Goal: Information Seeking & Learning: Learn about a topic

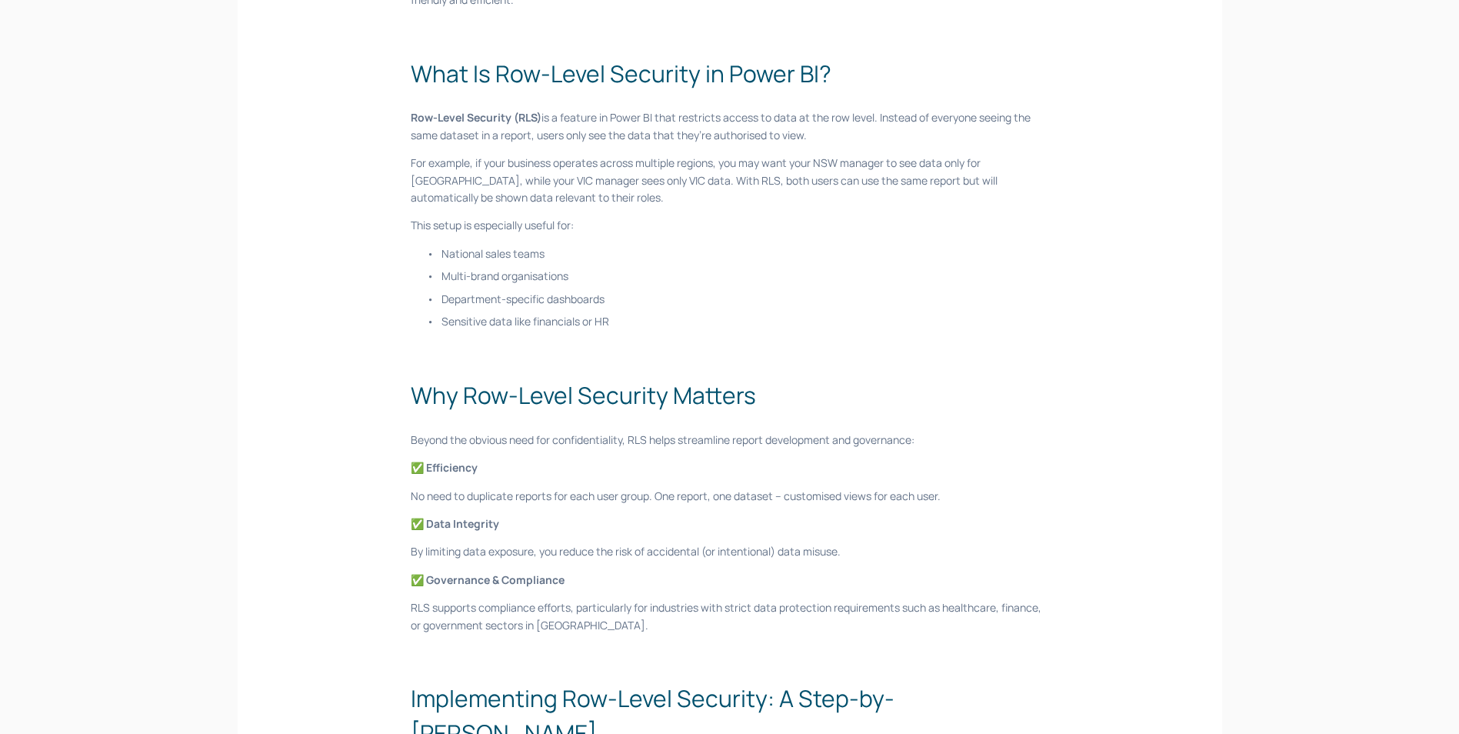
scroll to position [462, 0]
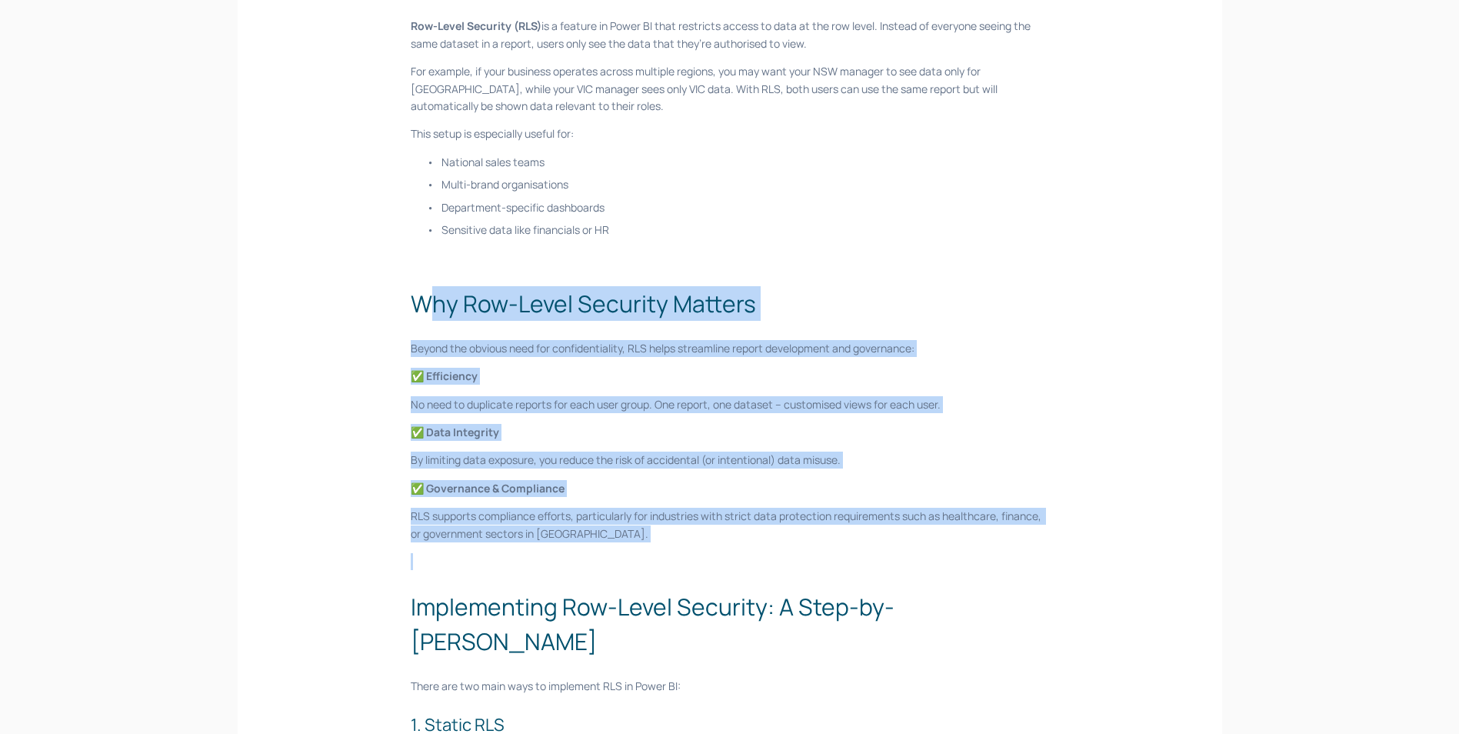
drag, startPoint x: 423, startPoint y: 312, endPoint x: 635, endPoint y: 543, distance: 313.6
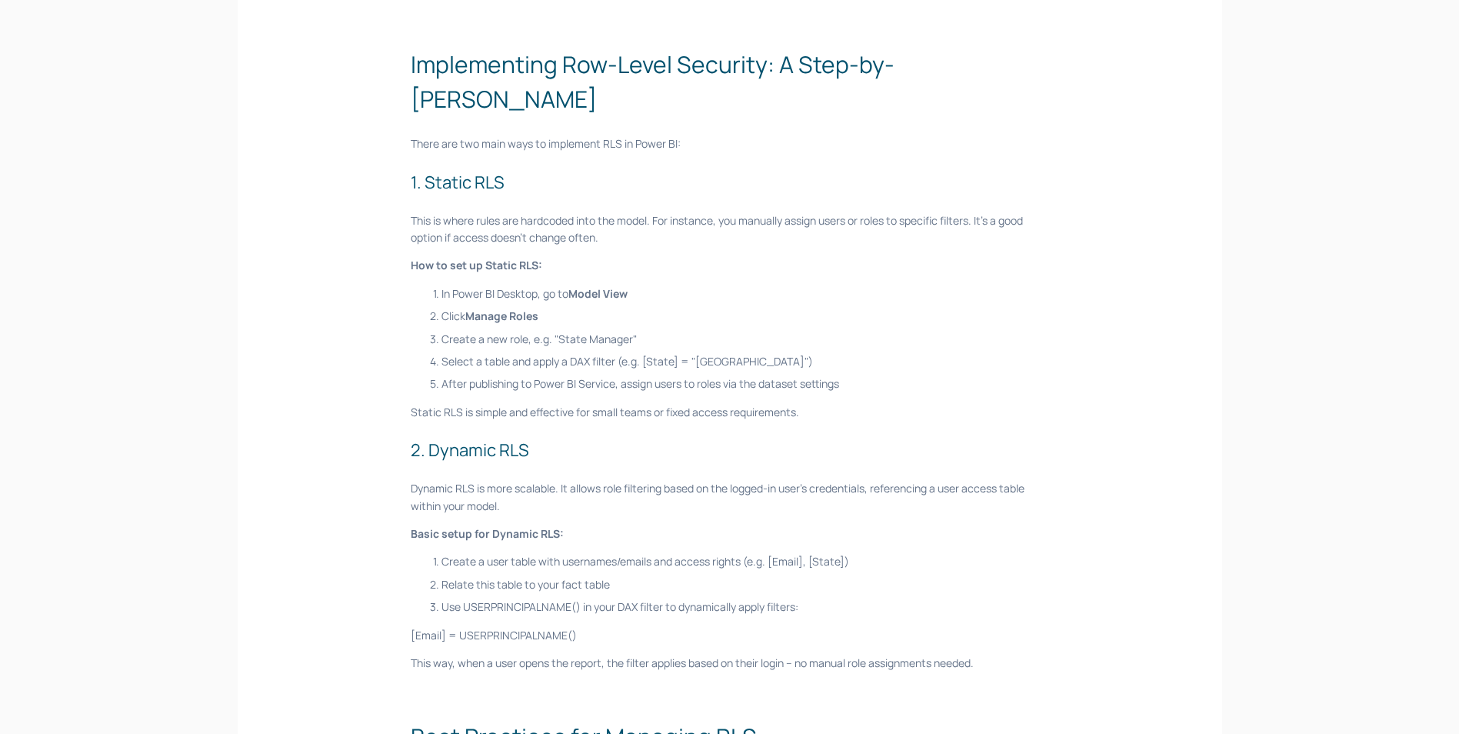
scroll to position [1077, 0]
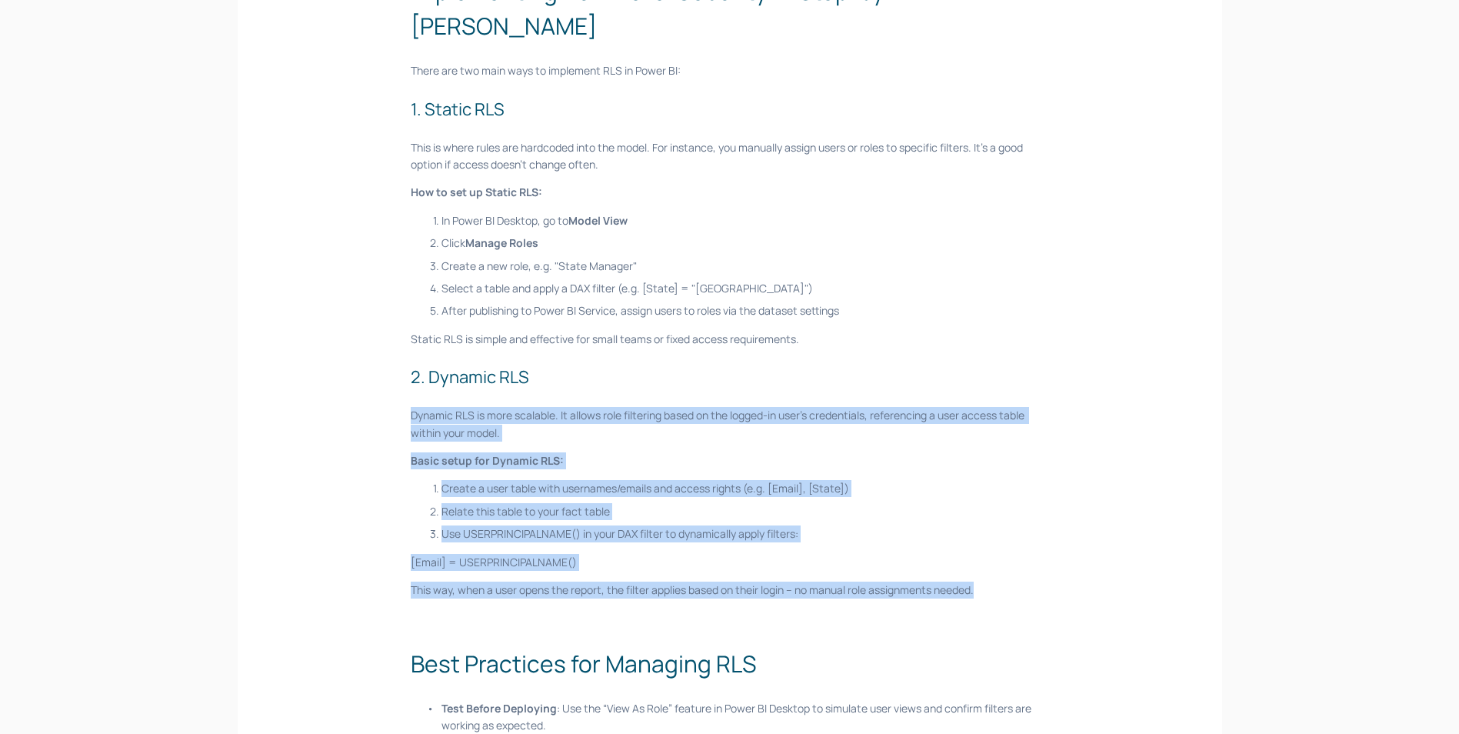
drag, startPoint x: 405, startPoint y: 375, endPoint x: 1061, endPoint y: 557, distance: 680.2
click at [1061, 557] on div "Managing access to data is a non-negotiable for organisations working with sens…" at bounding box center [730, 210] width 664 height 2011
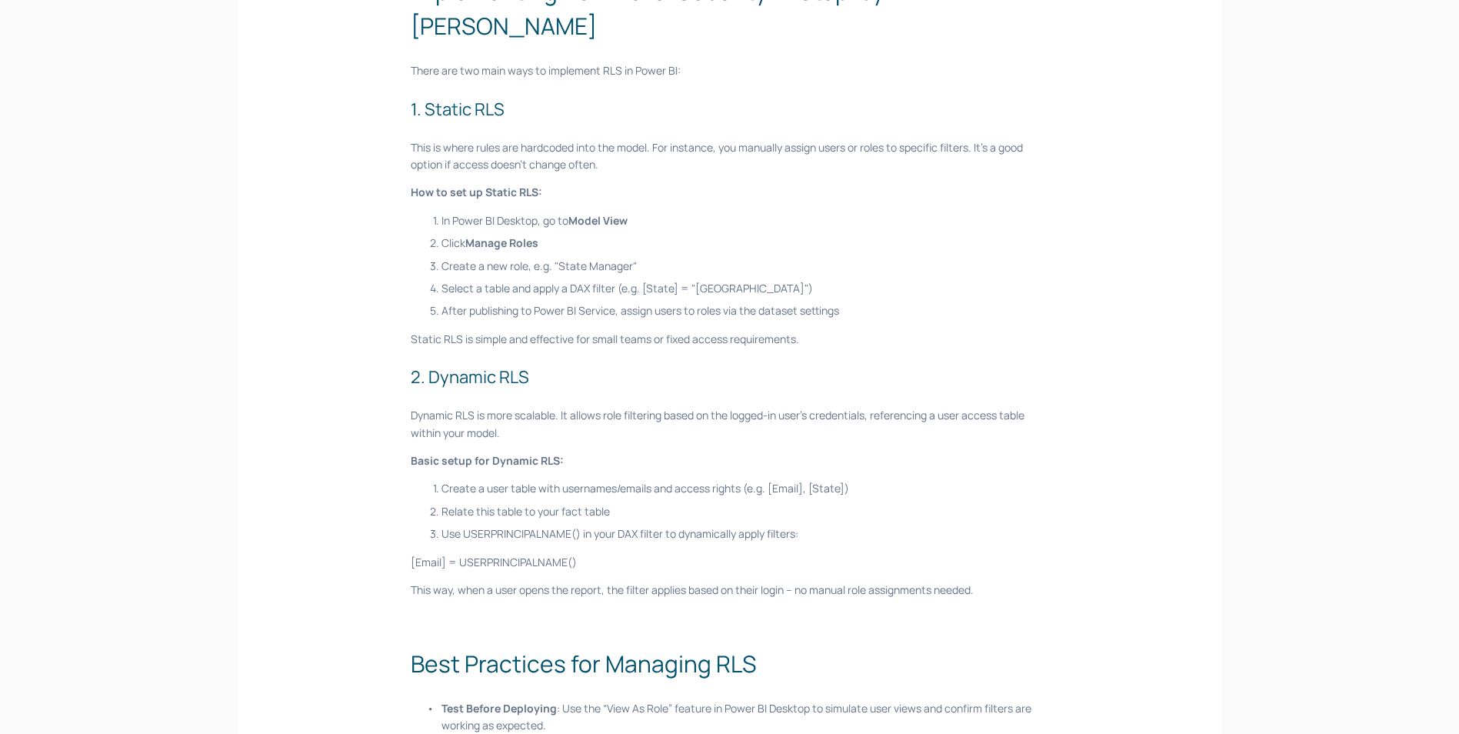
drag, startPoint x: 1061, startPoint y: 557, endPoint x: 1033, endPoint y: 565, distance: 29.0
click at [1033, 565] on div "Managing access to data is a non-negotiable for organisations working with sens…" at bounding box center [730, 210] width 638 height 2011
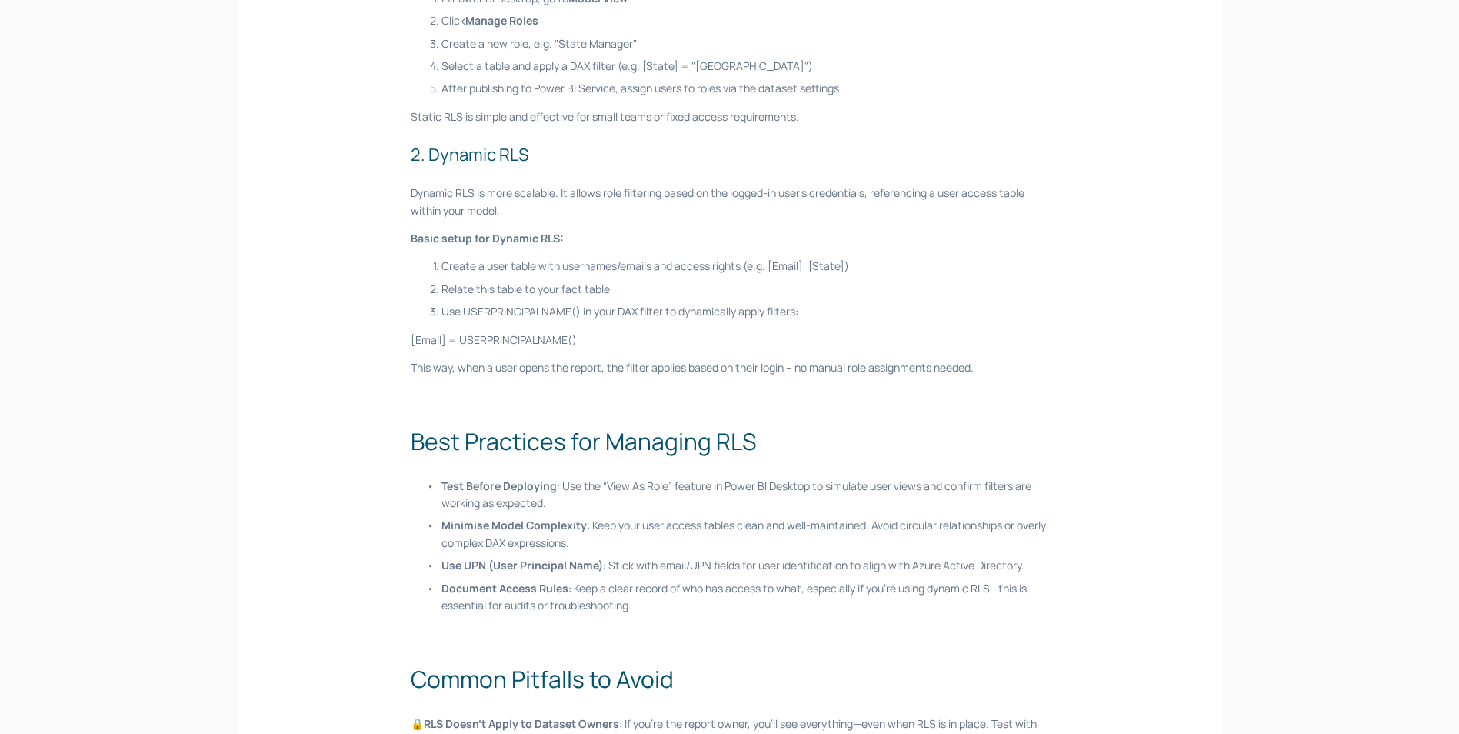
scroll to position [1308, 0]
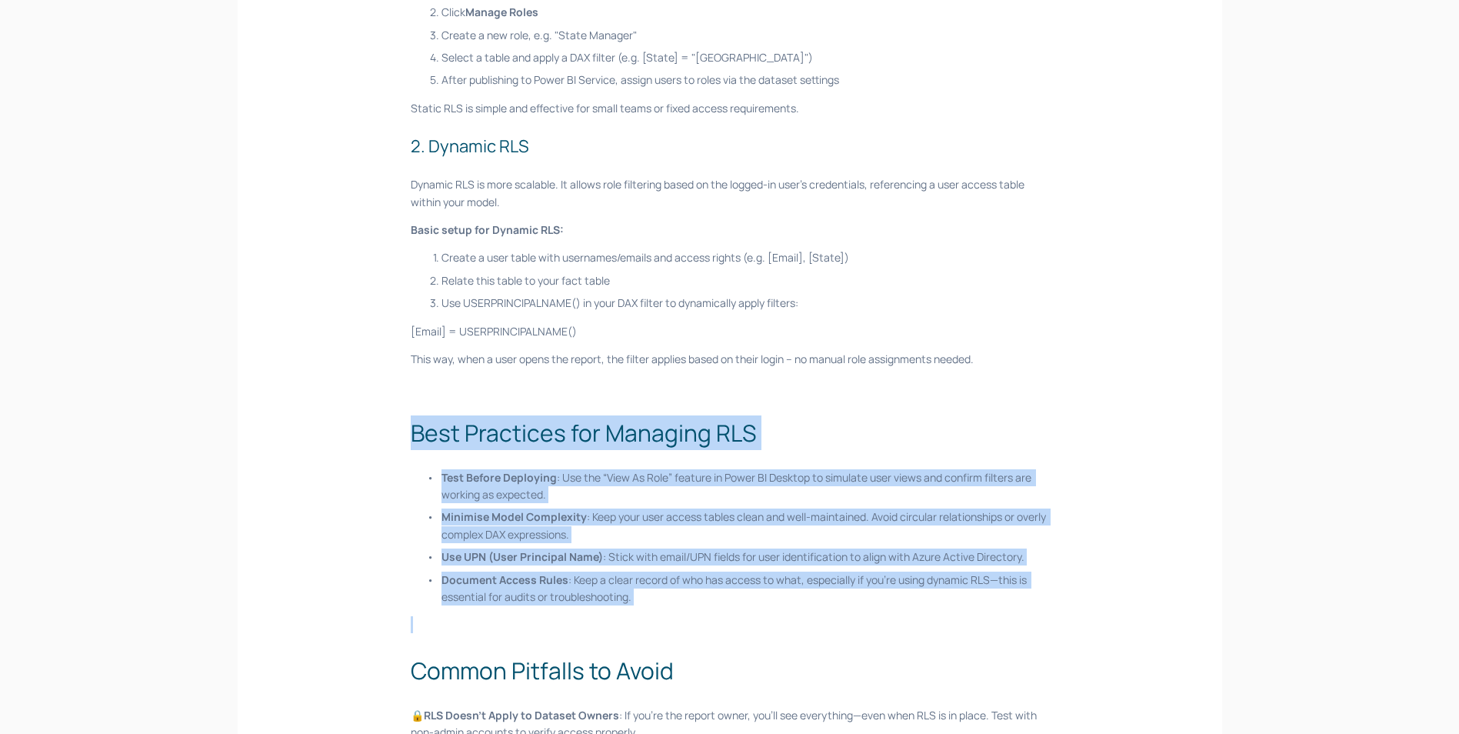
drag, startPoint x: 413, startPoint y: 392, endPoint x: 741, endPoint y: 587, distance: 381.1
drag, startPoint x: 741, startPoint y: 587, endPoint x: 701, endPoint y: 583, distance: 40.2
click at [702, 616] on p at bounding box center [730, 624] width 638 height 17
drag, startPoint x: 687, startPoint y: 566, endPoint x: 355, endPoint y: 391, distance: 375.0
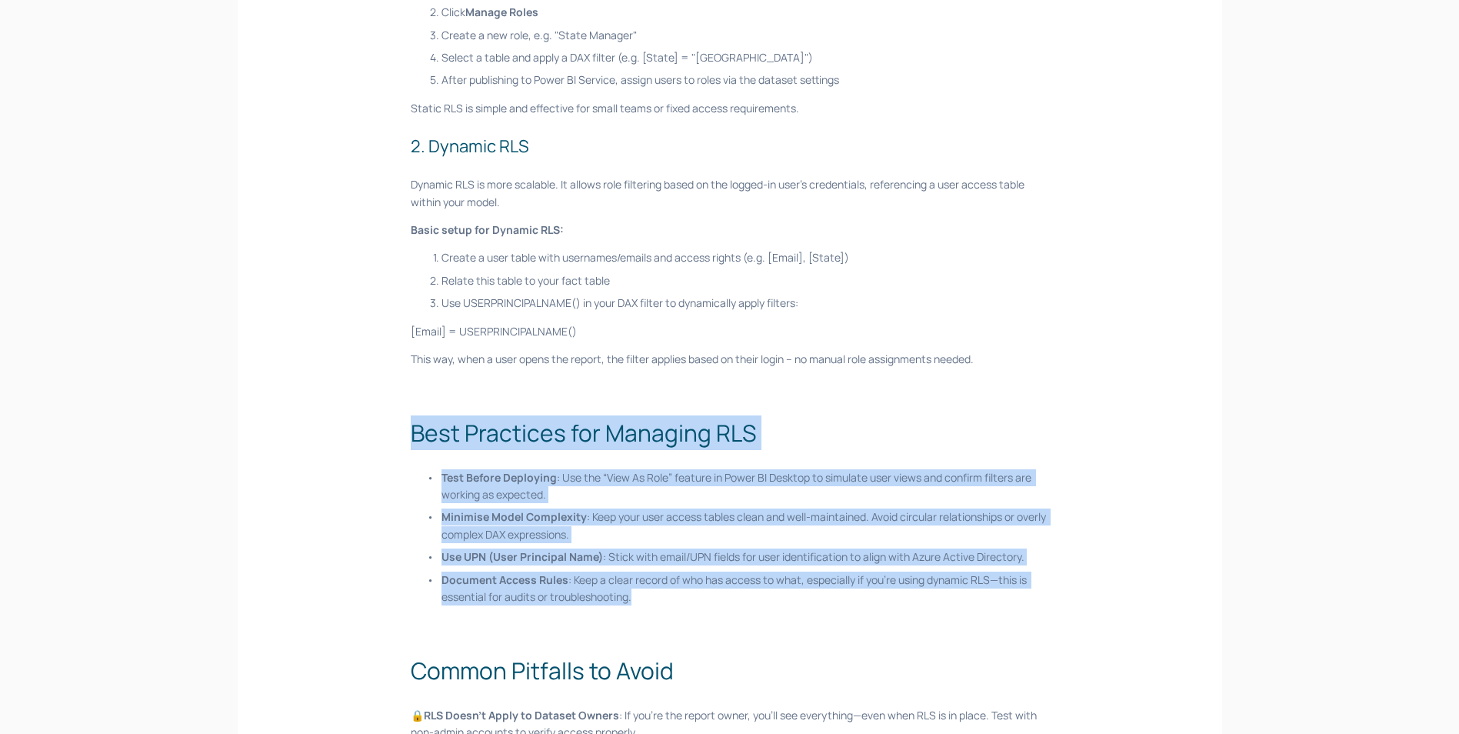
drag, startPoint x: 355, startPoint y: 391, endPoint x: 342, endPoint y: 424, distance: 35.6
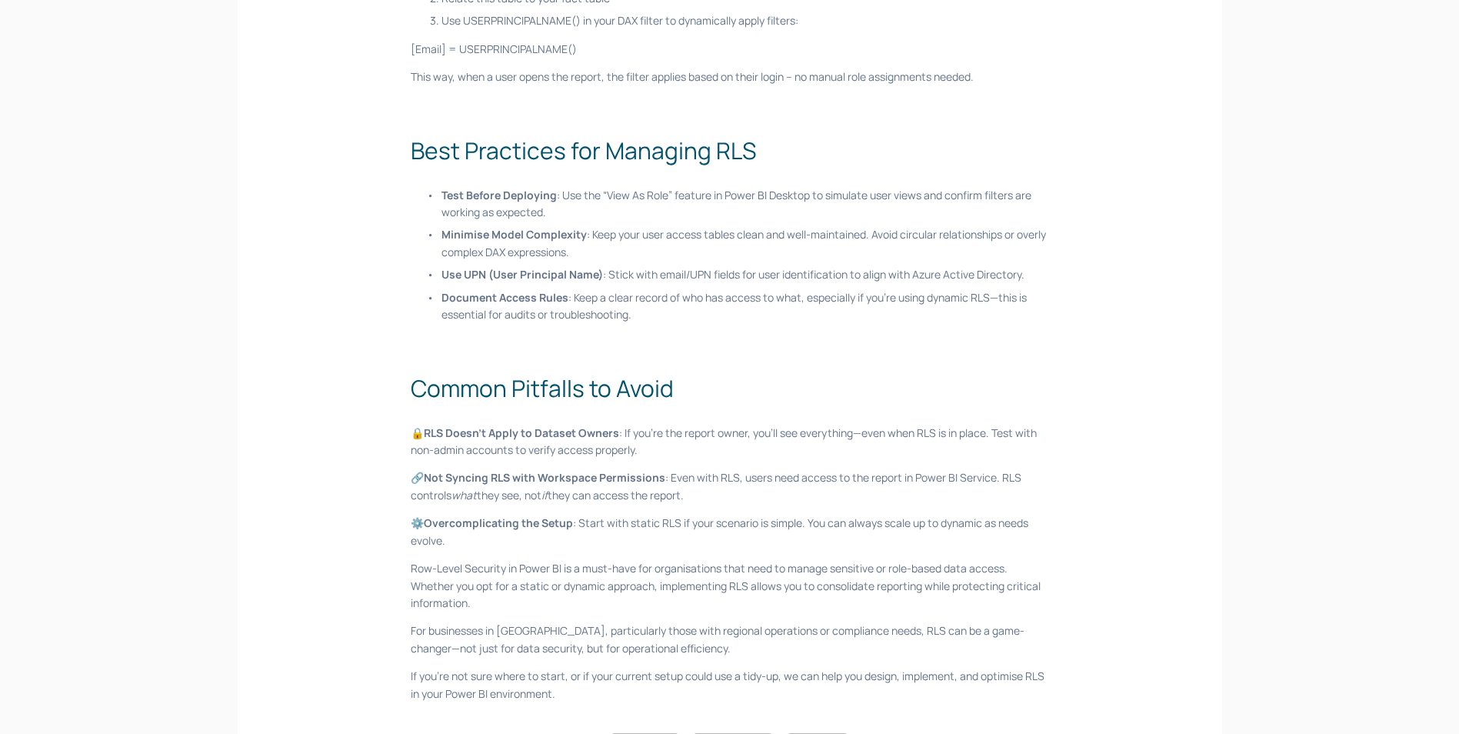
scroll to position [1692, 0]
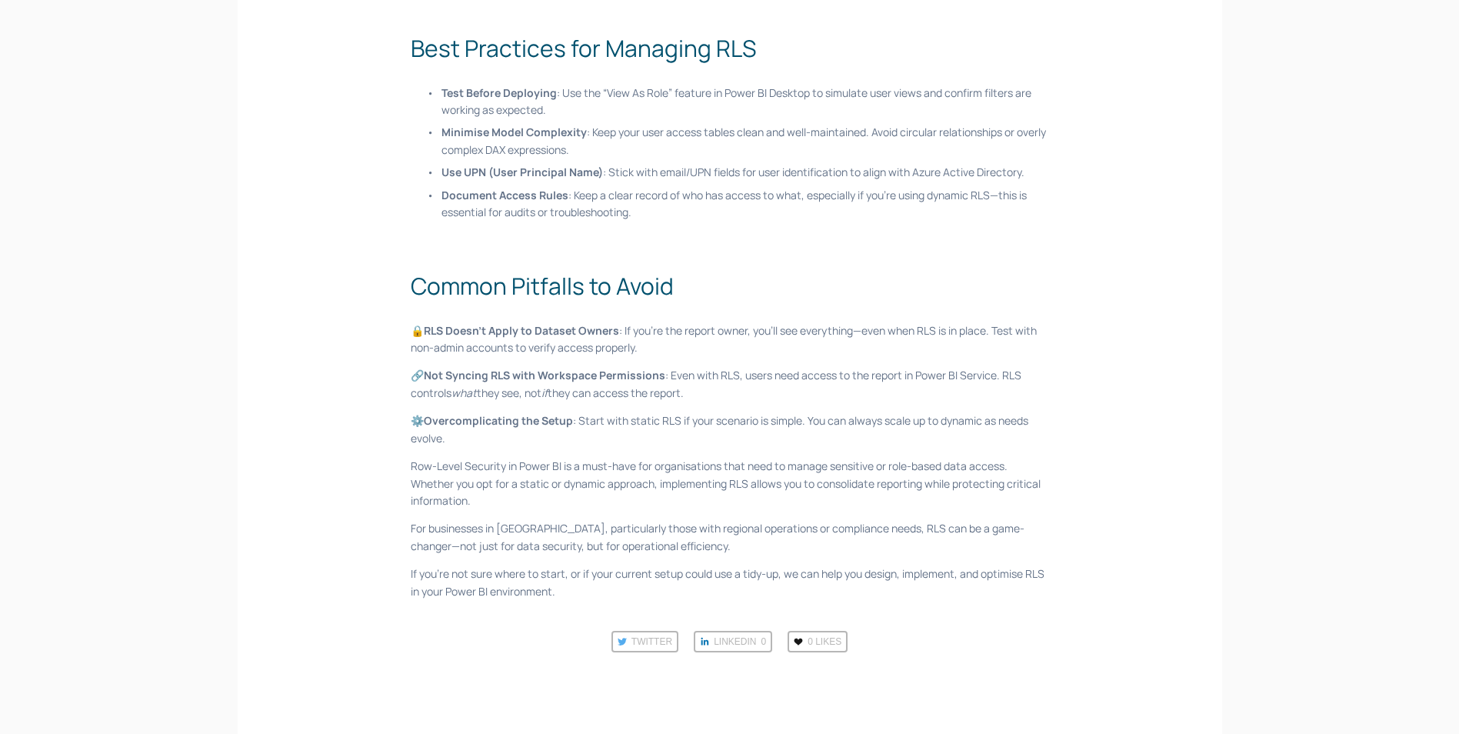
drag, startPoint x: 435, startPoint y: 340, endPoint x: 748, endPoint y: 354, distance: 313.4
click at [748, 367] on p "🔗 Not Syncing RLS with Workspace Permissions : Even with RLS, users need access…" at bounding box center [730, 384] width 638 height 35
drag, startPoint x: 760, startPoint y: 355, endPoint x: 378, endPoint y: 343, distance: 381.7
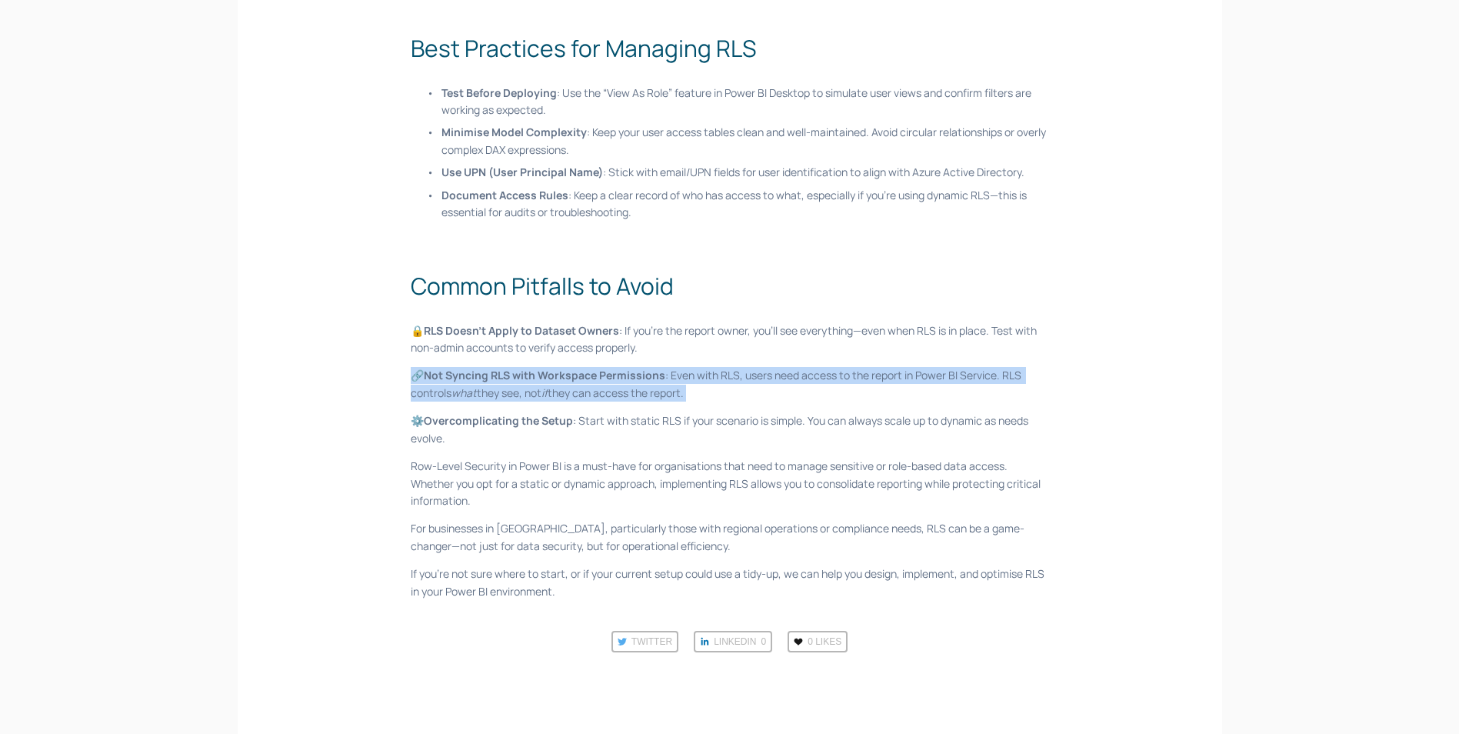
drag, startPoint x: 455, startPoint y: 343, endPoint x: 402, endPoint y: 387, distance: 69.4
drag, startPoint x: 375, startPoint y: 345, endPoint x: 372, endPoint y: 377, distance: 31.8
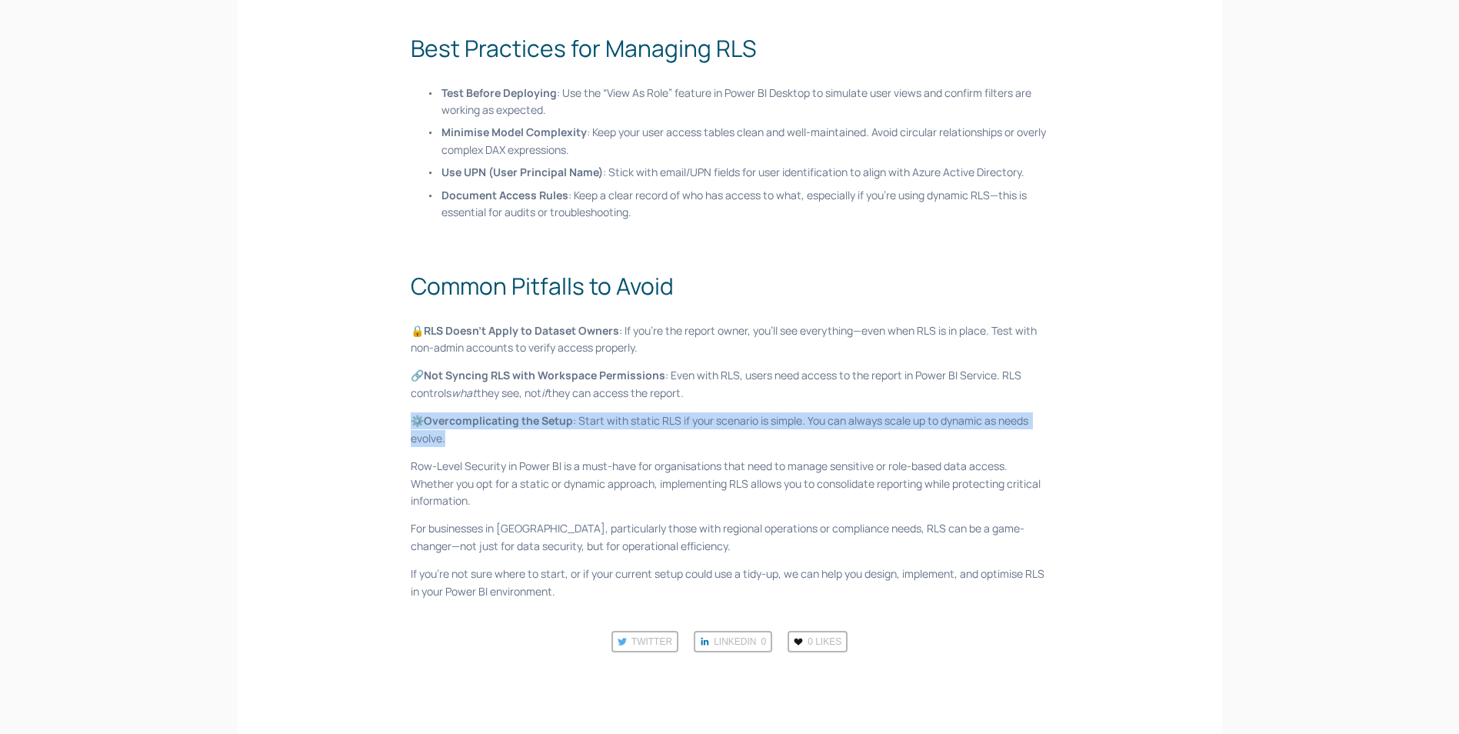
drag, startPoint x: 387, startPoint y: 383, endPoint x: 561, endPoint y: 400, distance: 175.4
click at [561, 412] on p "⚙️ Overcomplicating the Setup : Start with static RLS if your scenario is simpl…" at bounding box center [730, 429] width 638 height 35
click at [557, 412] on p "⚙️ Overcomplicating the Setup : Start with static RLS if your scenario is simpl…" at bounding box center [730, 429] width 638 height 35
click at [552, 412] on p "⚙️ Overcomplicating the Setup : Start with static RLS if your scenario is simpl…" at bounding box center [730, 429] width 638 height 35
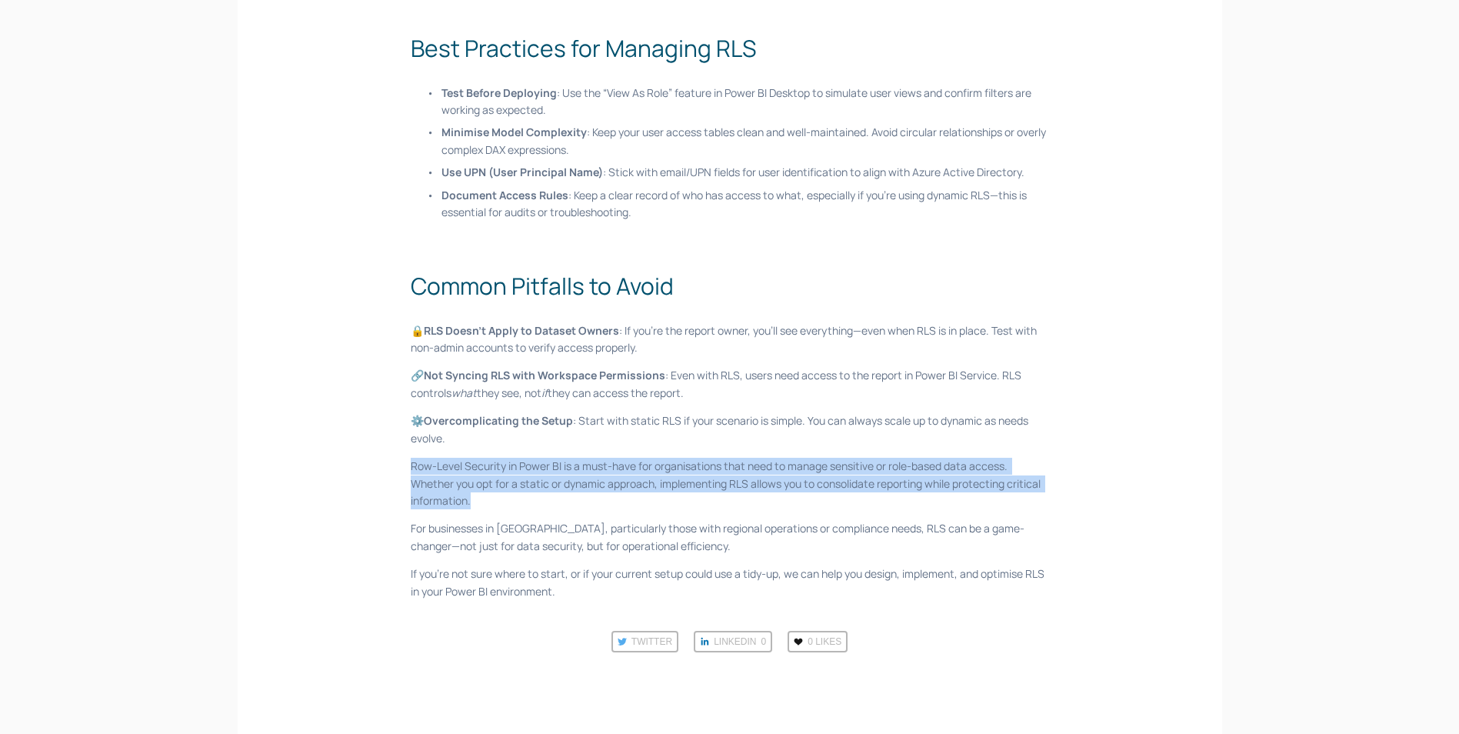
drag, startPoint x: 513, startPoint y: 458, endPoint x: 393, endPoint y: 428, distance: 123.7
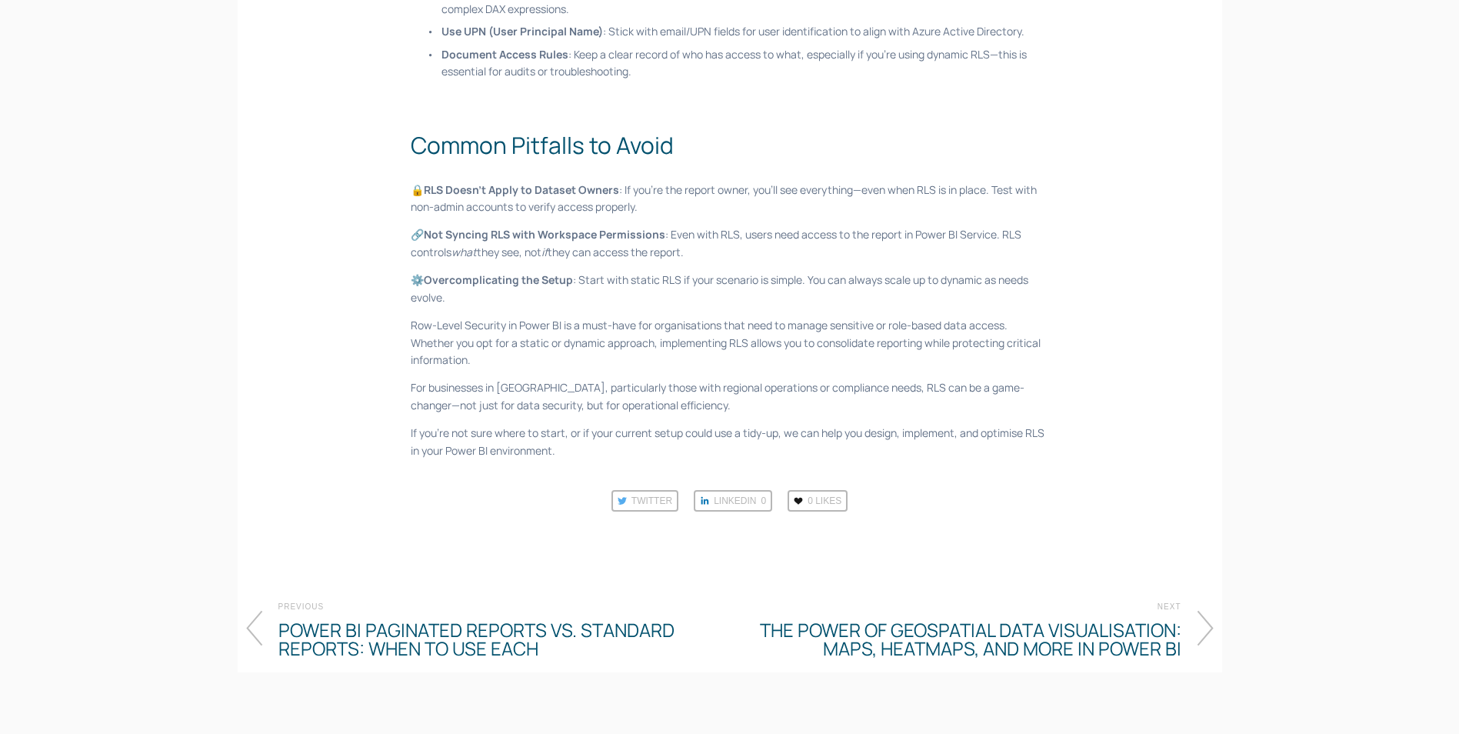
scroll to position [1846, 0]
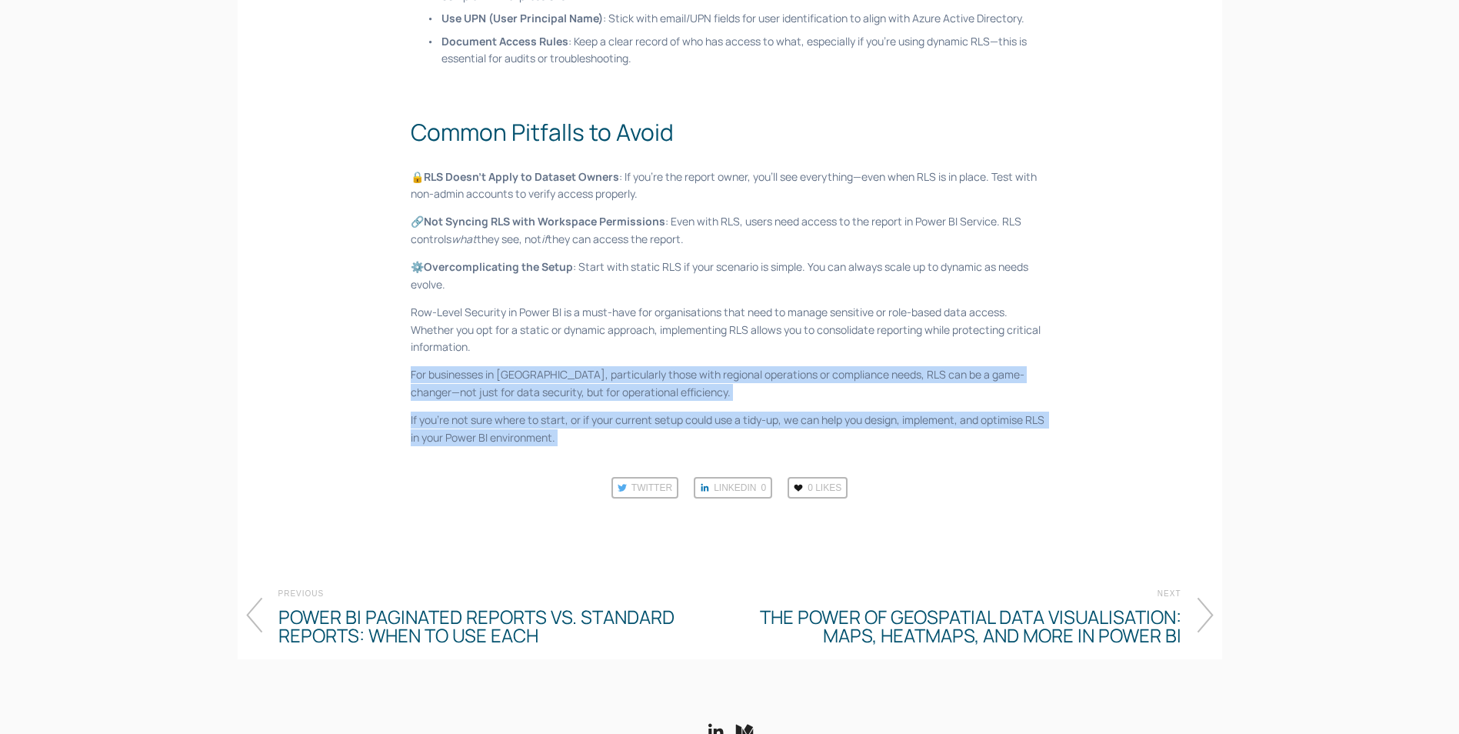
drag, startPoint x: 406, startPoint y: 341, endPoint x: 360, endPoint y: 445, distance: 113.6
click at [360, 469] on div "Twitter LinkedIn 0 0 Likes" at bounding box center [730, 487] width 985 height 37
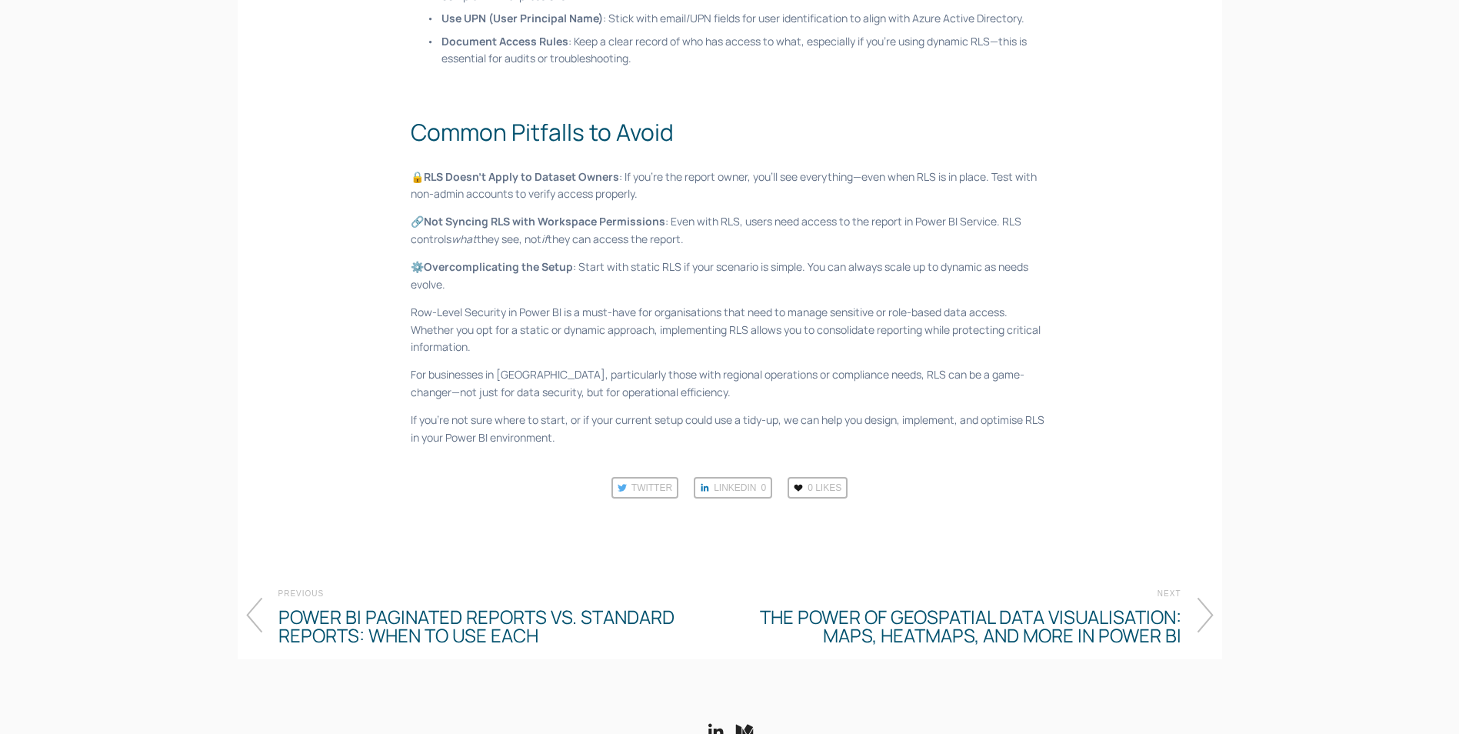
scroll to position [1769, 0]
